Goal: Check status: Check status

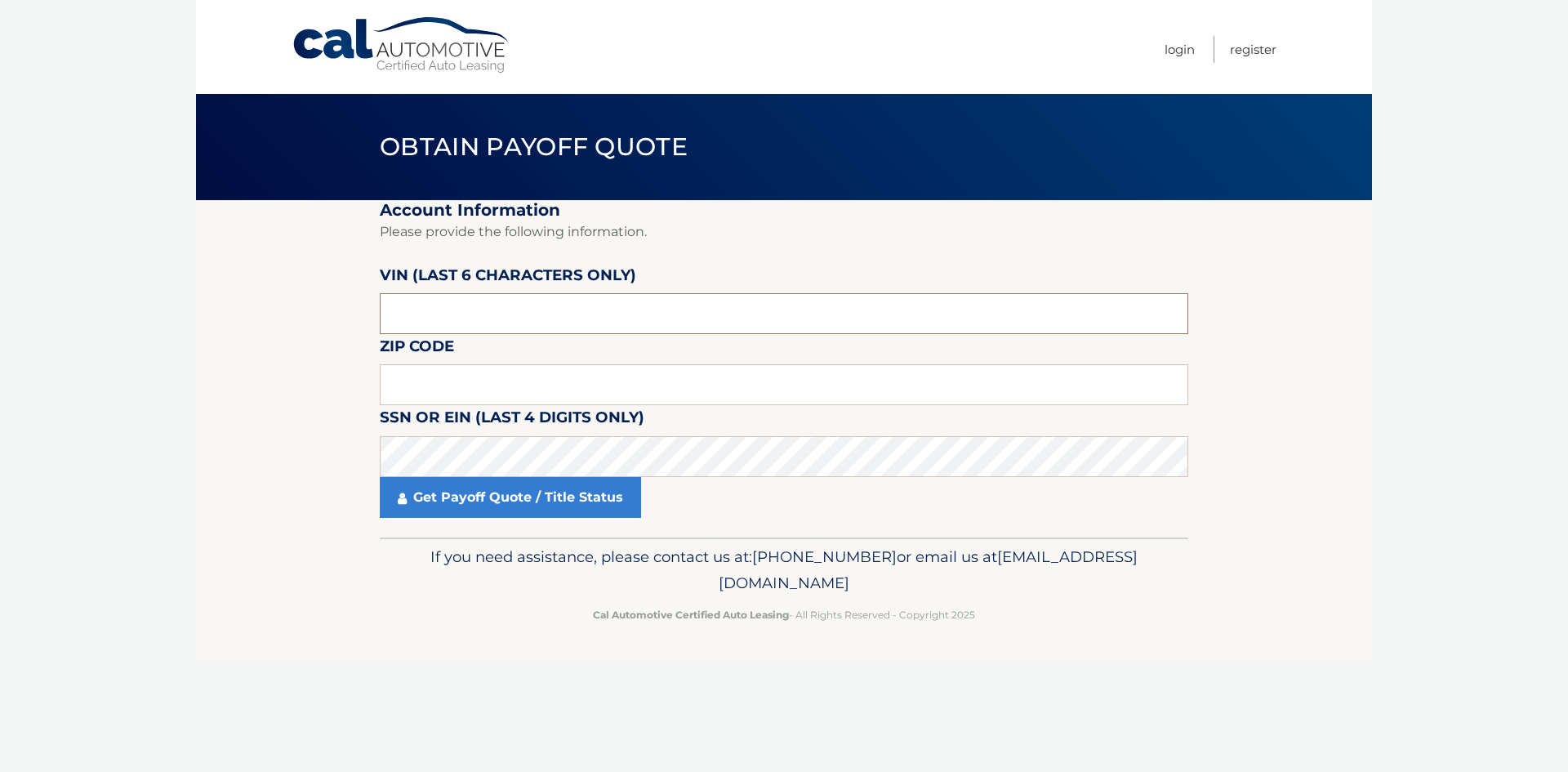
click at [559, 318] on input "text" at bounding box center [784, 313] width 809 height 40
type input "325913"
type input "16053"
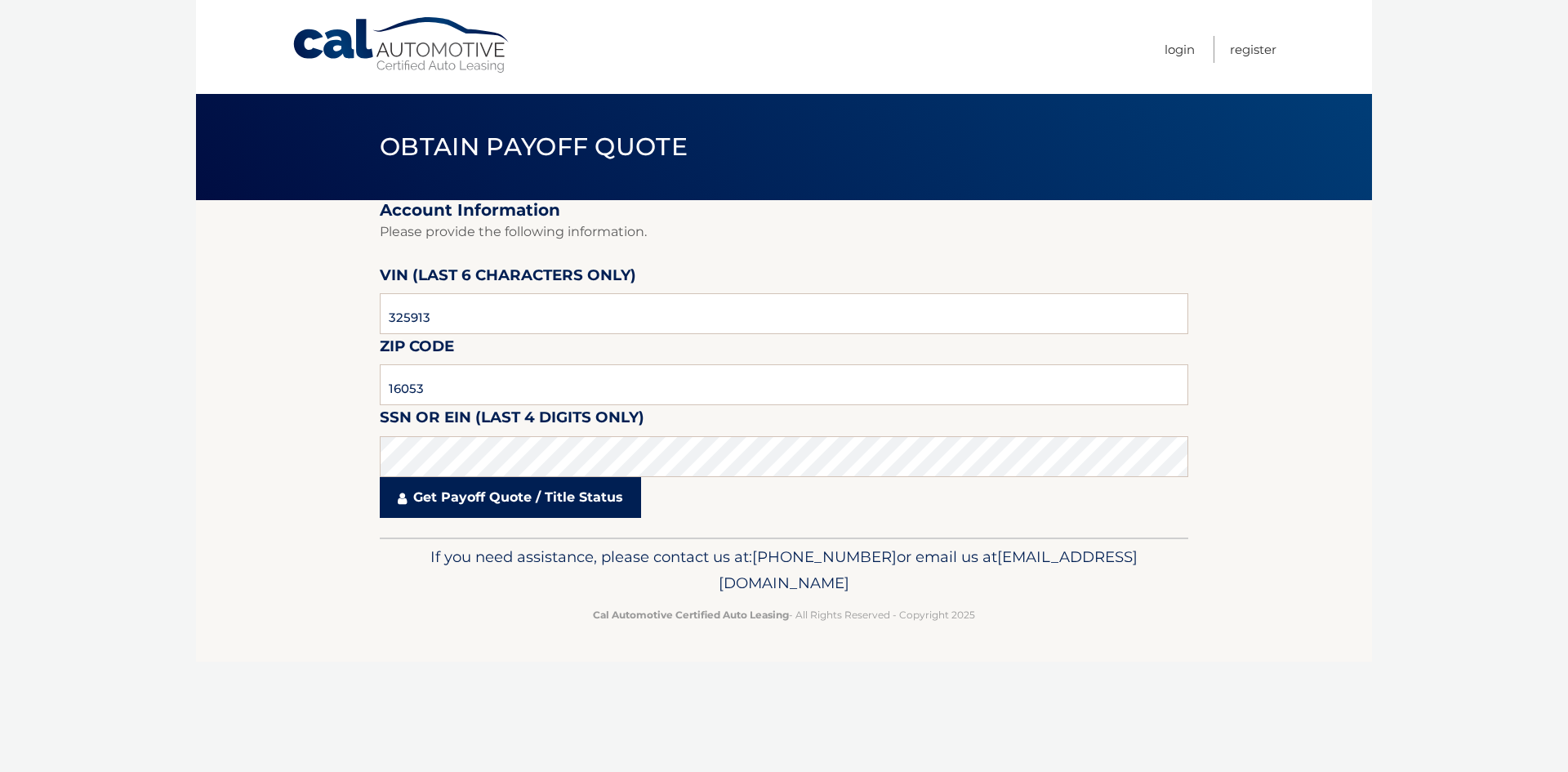
click at [616, 512] on link "Get Payoff Quote / Title Status" at bounding box center [510, 497] width 261 height 40
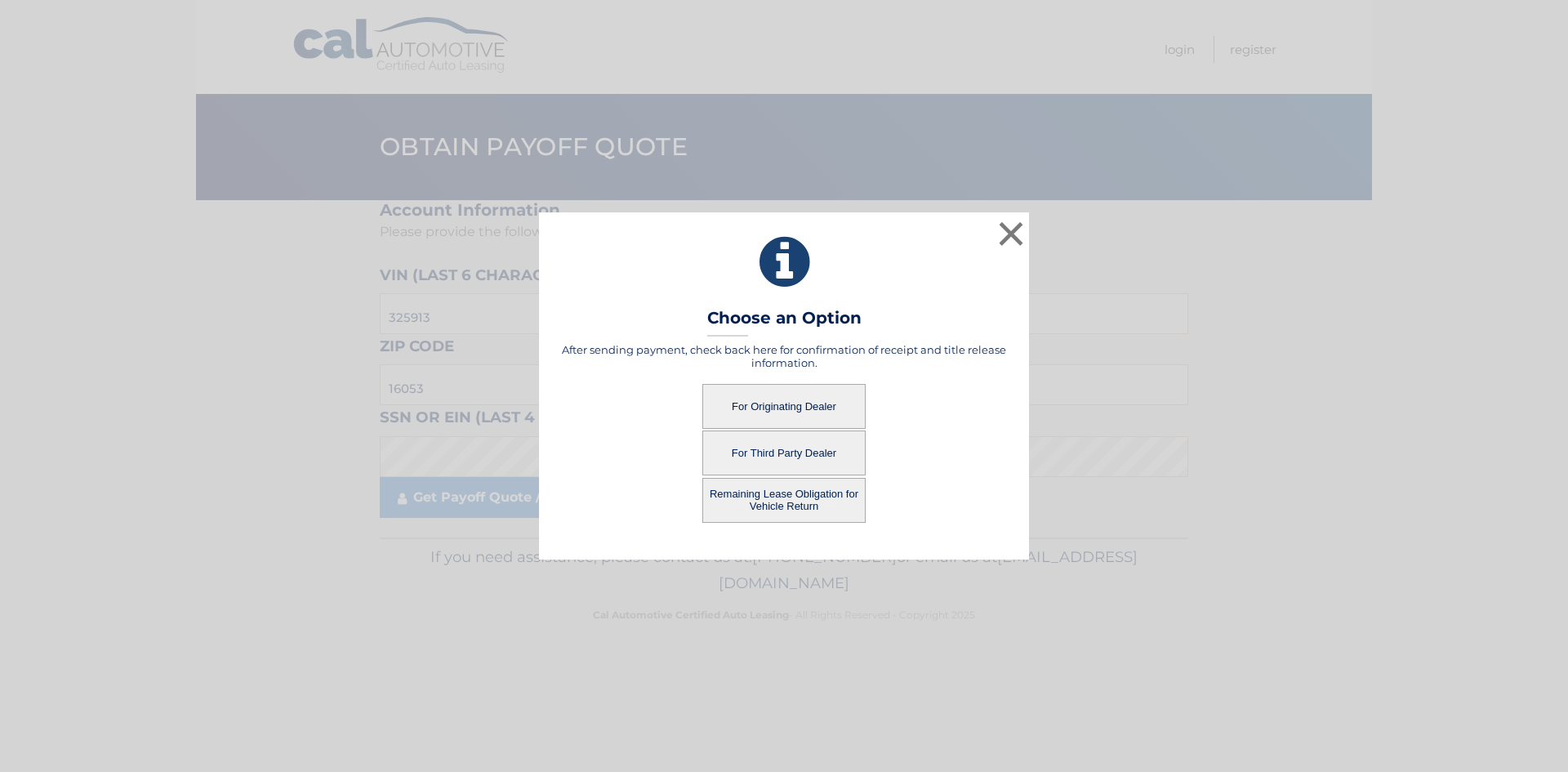
click at [810, 403] on button "For Originating Dealer" at bounding box center [784, 407] width 164 height 45
click at [744, 403] on button "For Originating Dealer" at bounding box center [784, 407] width 164 height 45
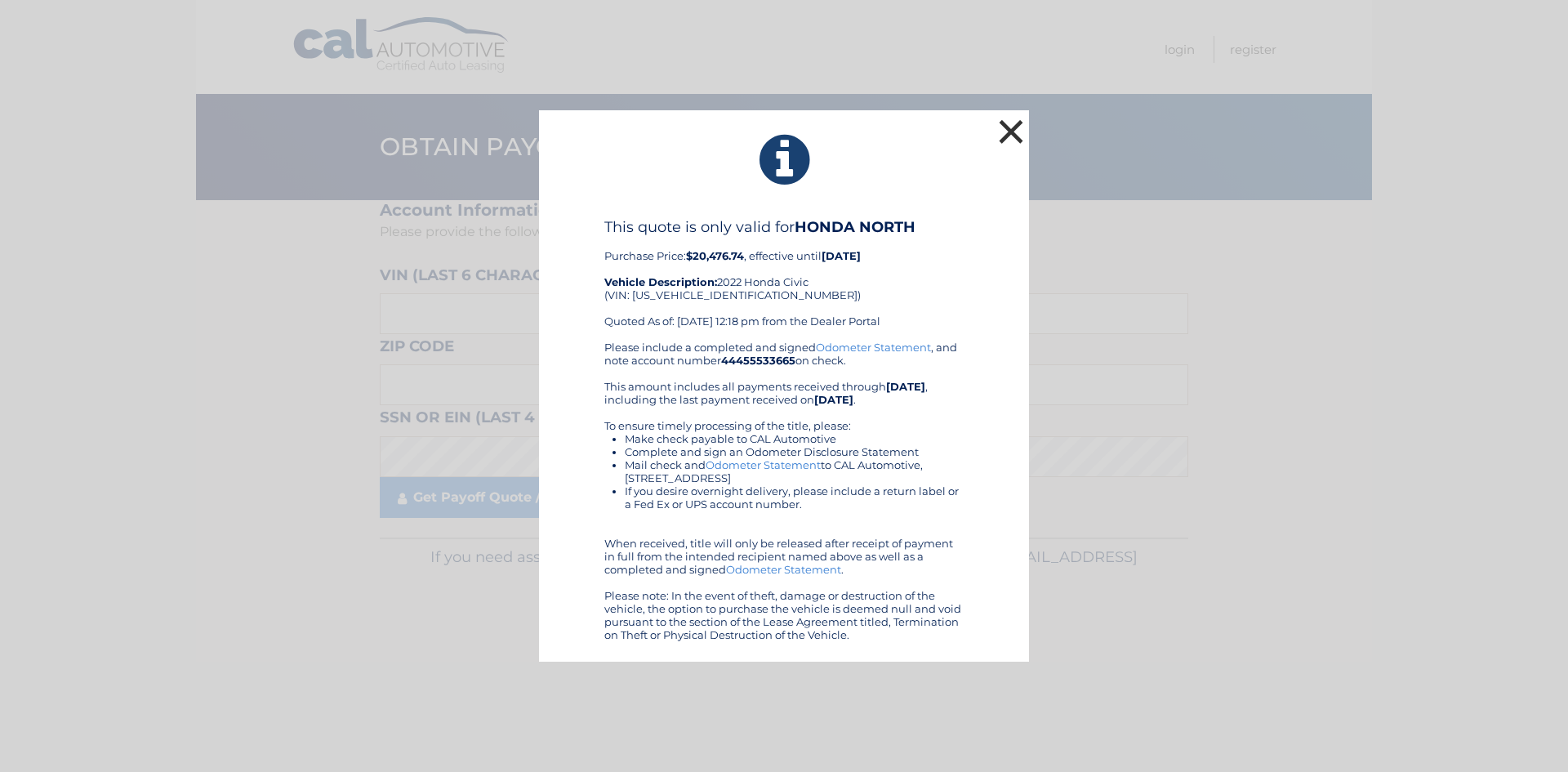
click at [1005, 128] on button "×" at bounding box center [1011, 132] width 33 height 33
